Goal: Information Seeking & Learning: Learn about a topic

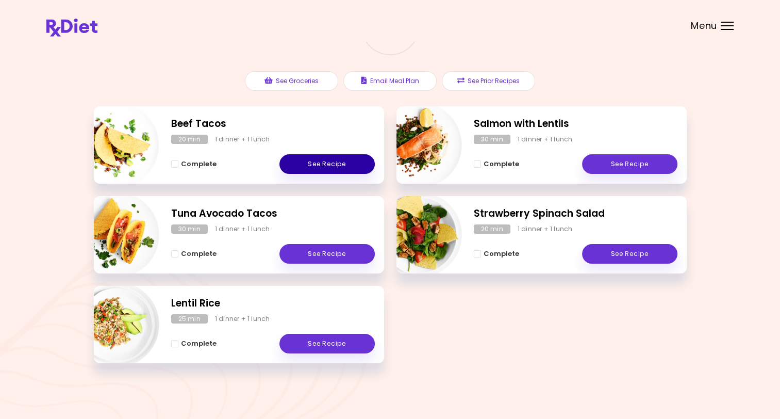
scroll to position [99, 0]
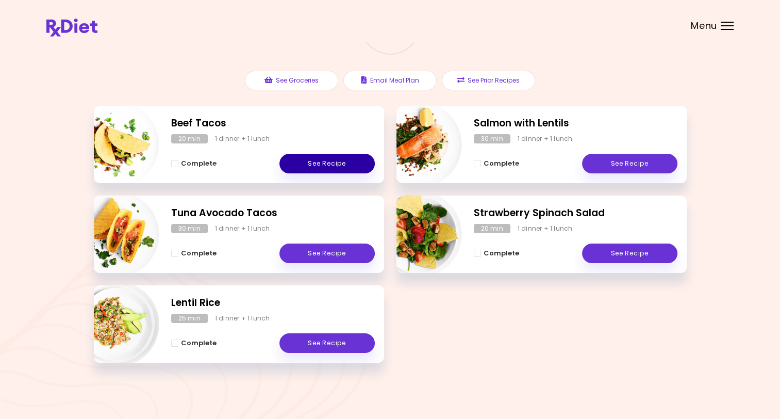
click at [316, 159] on link "See Recipe" at bounding box center [326, 164] width 95 height 20
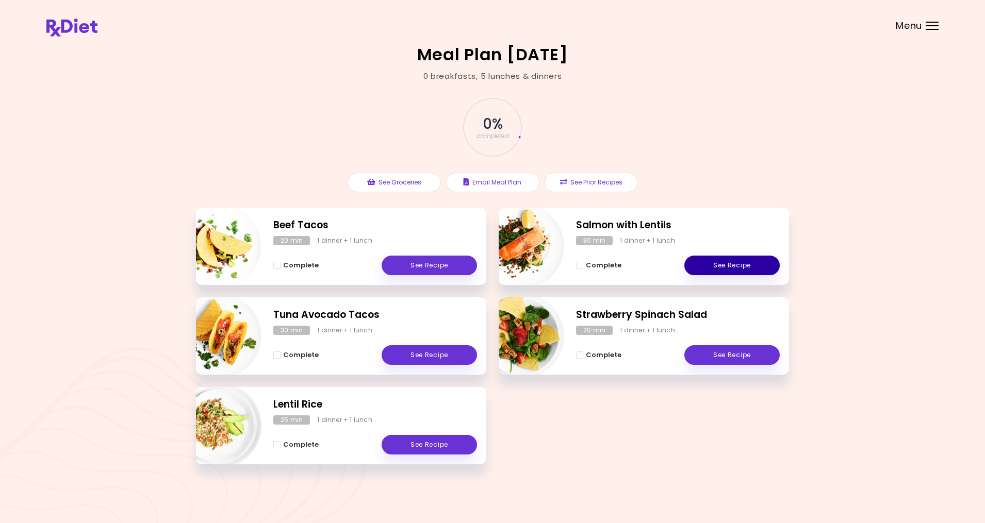
click at [735, 268] on link "See Recipe" at bounding box center [731, 266] width 95 height 20
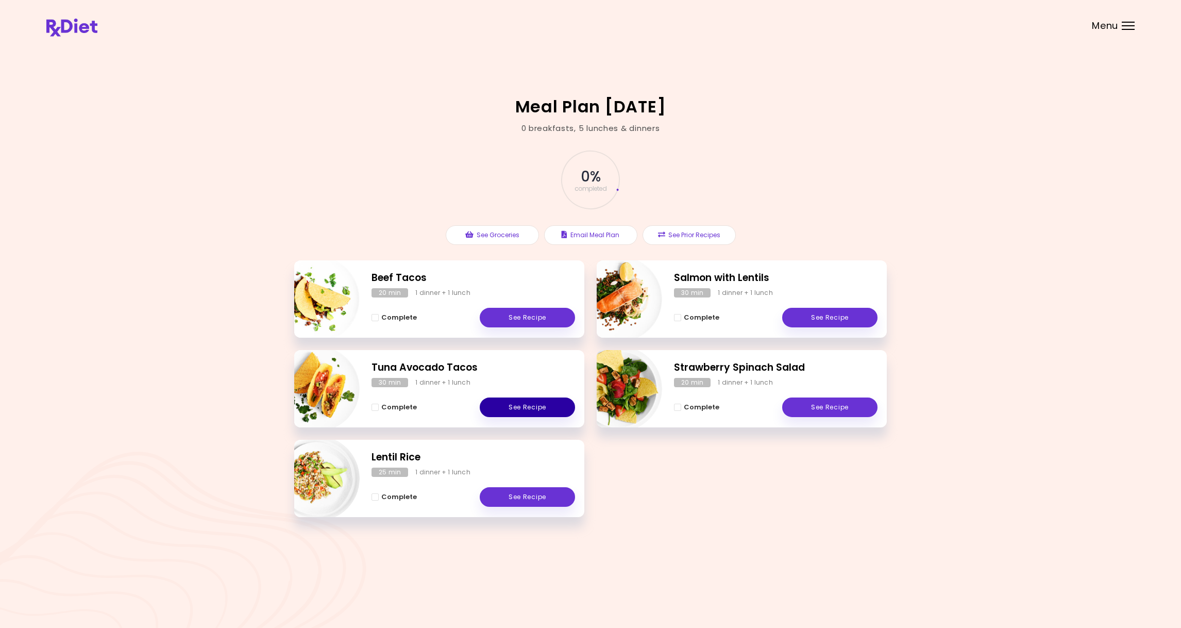
click at [533, 404] on link "See Recipe" at bounding box center [527, 407] width 95 height 20
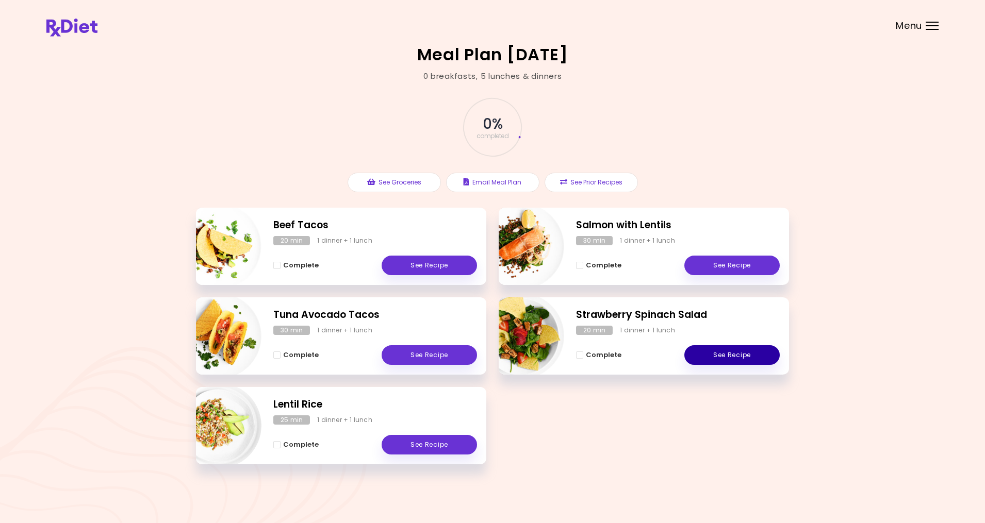
click at [717, 353] on link "See Recipe" at bounding box center [731, 355] width 95 height 20
click at [425, 418] on link "See Recipe" at bounding box center [428, 445] width 95 height 20
